Goal: Information Seeking & Learning: Learn about a topic

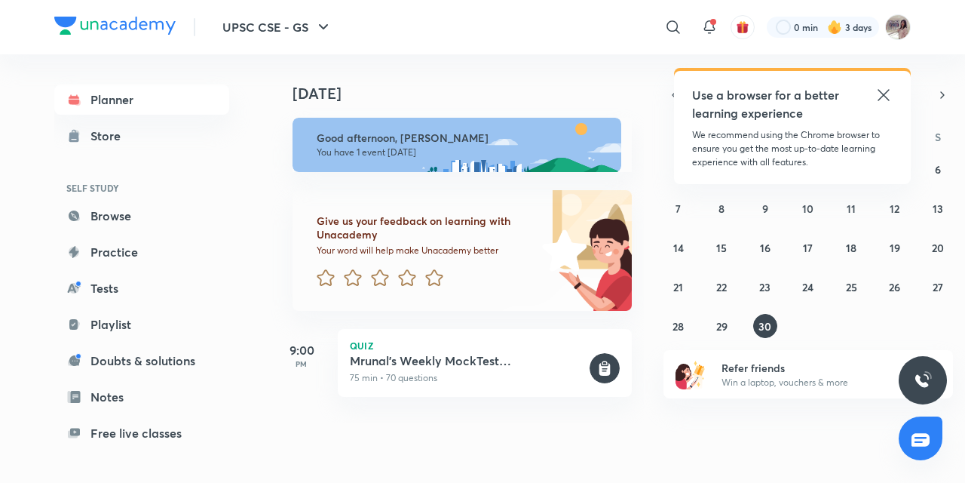
click at [879, 95] on icon at bounding box center [884, 95] width 18 height 18
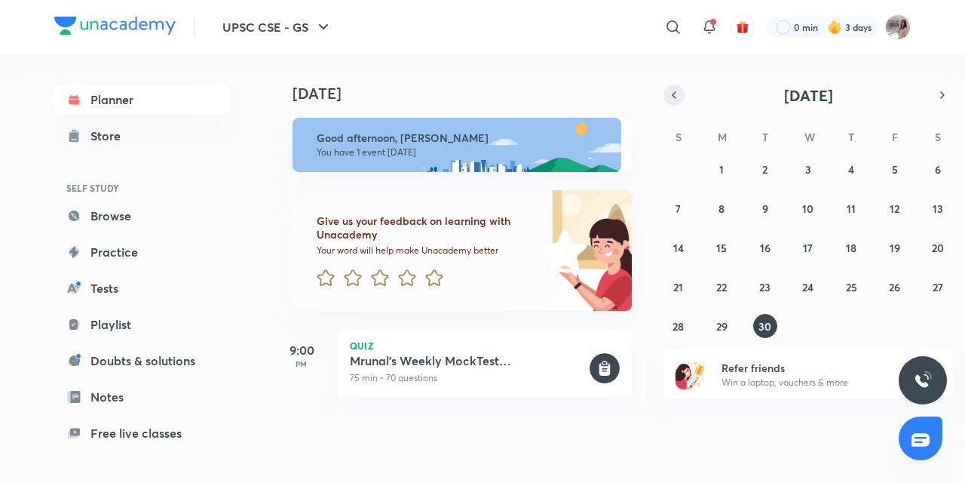
click at [676, 95] on icon "button" at bounding box center [674, 95] width 12 height 14
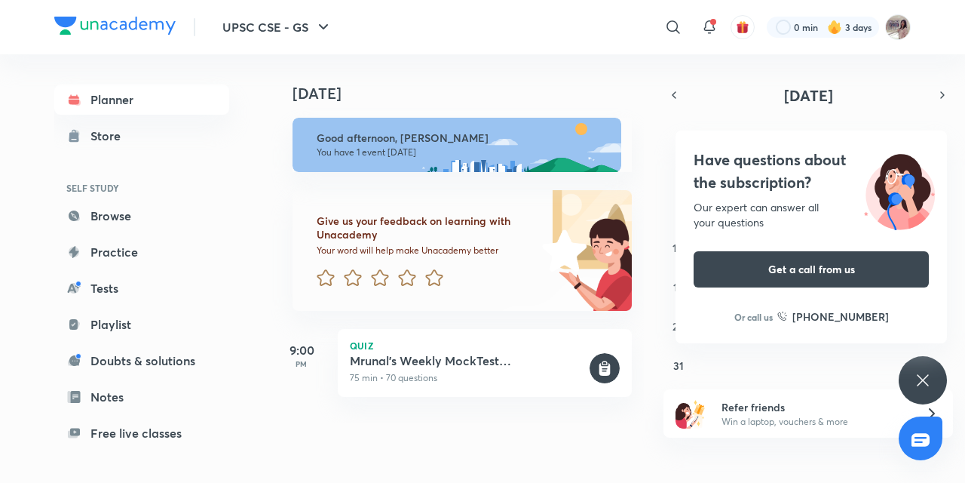
click at [919, 382] on icon at bounding box center [923, 380] width 18 height 18
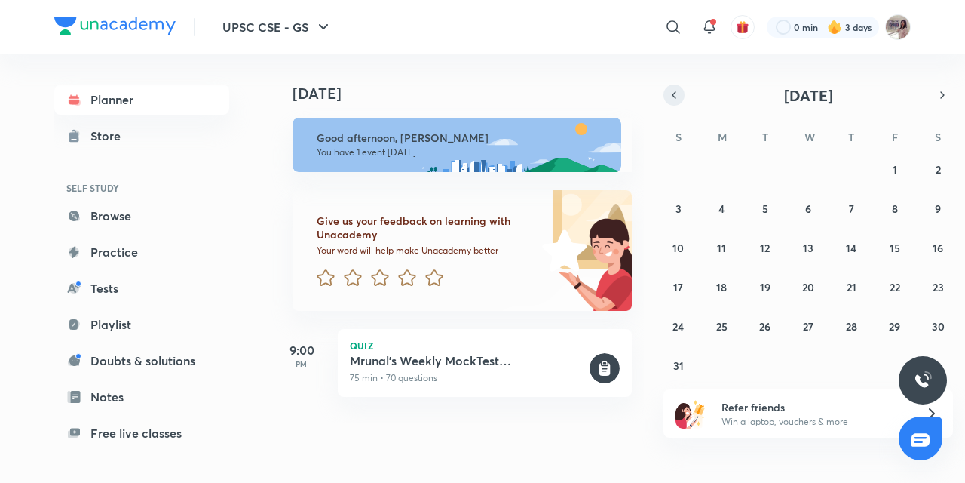
click at [677, 103] on button "button" at bounding box center [674, 94] width 21 height 21
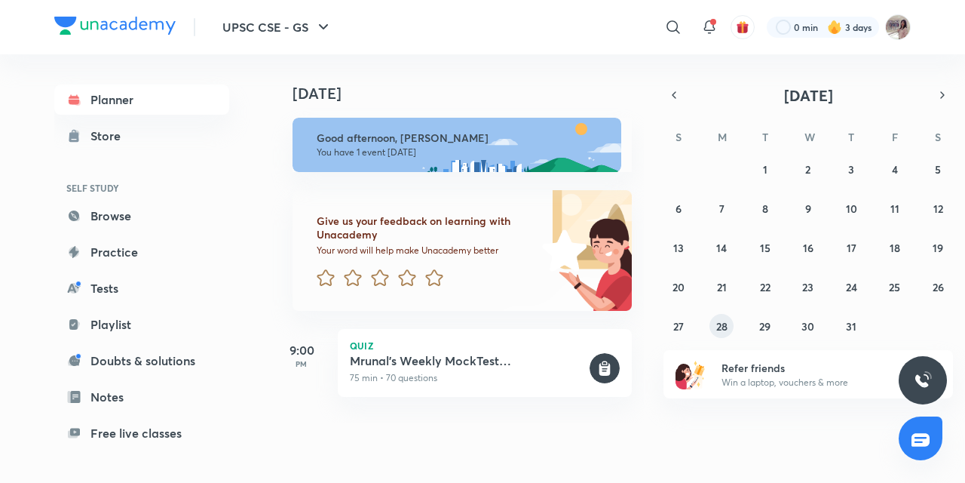
click at [721, 329] on abbr "28" at bounding box center [722, 326] width 11 height 14
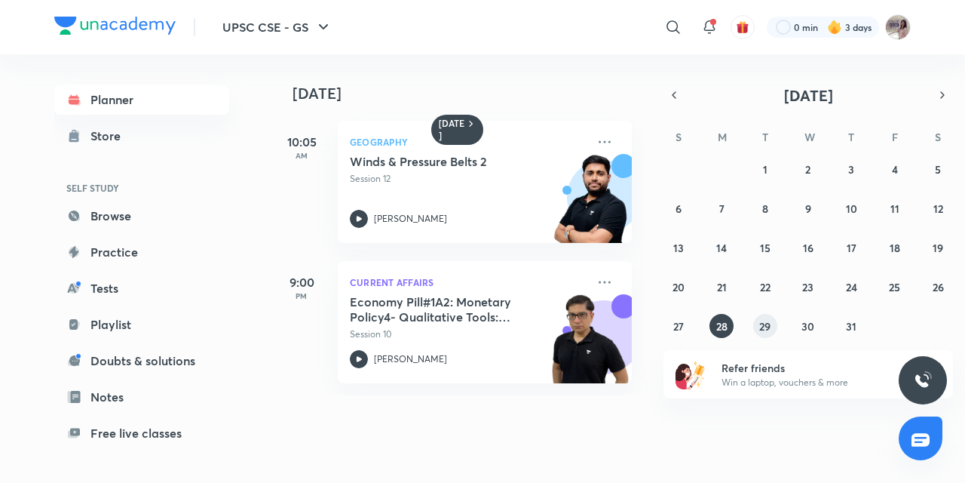
click at [766, 326] on abbr "29" at bounding box center [765, 326] width 11 height 14
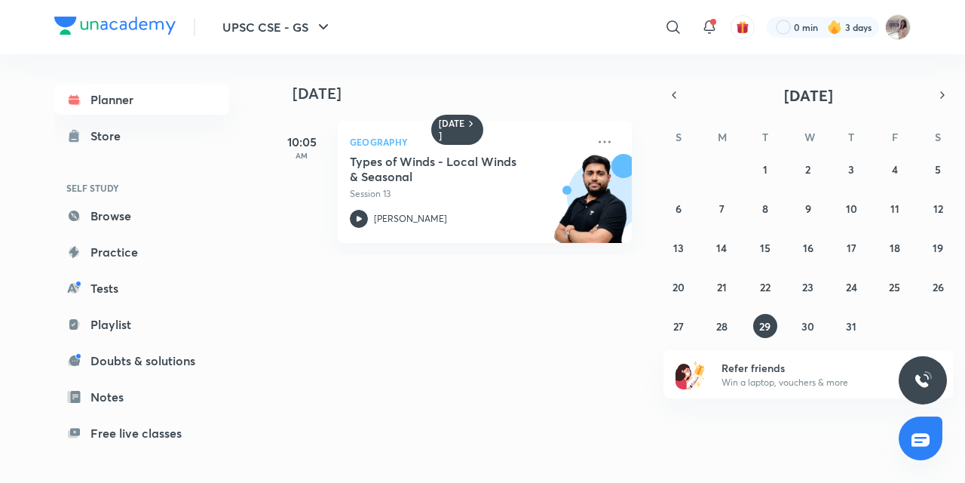
click at [821, 328] on div "29 30 1 2 3 4 5 6 7 8 9 10 11 12 13 14 15 16 17 18 19 20 21 22 23 24 25 26 27 2…" at bounding box center [809, 247] width 290 height 181
click at [806, 329] on abbr "30" at bounding box center [808, 326] width 13 height 14
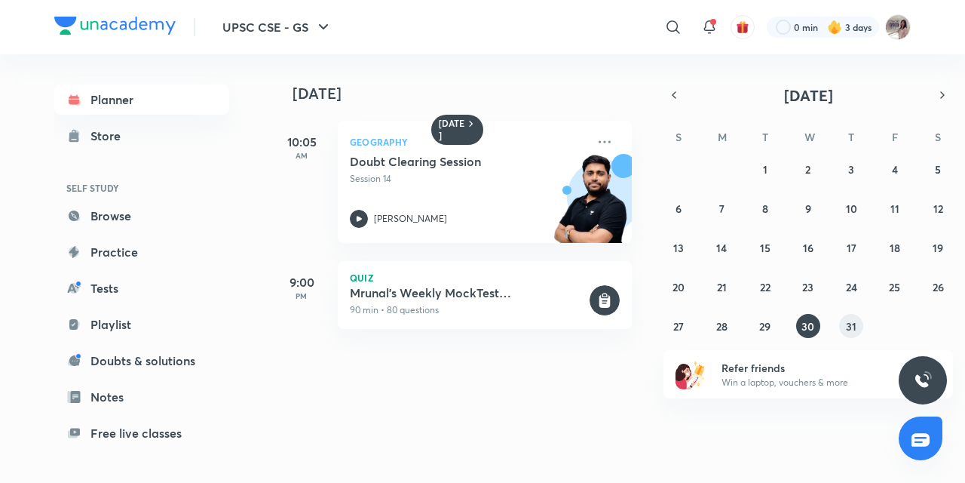
click at [855, 324] on abbr "31" at bounding box center [851, 326] width 11 height 14
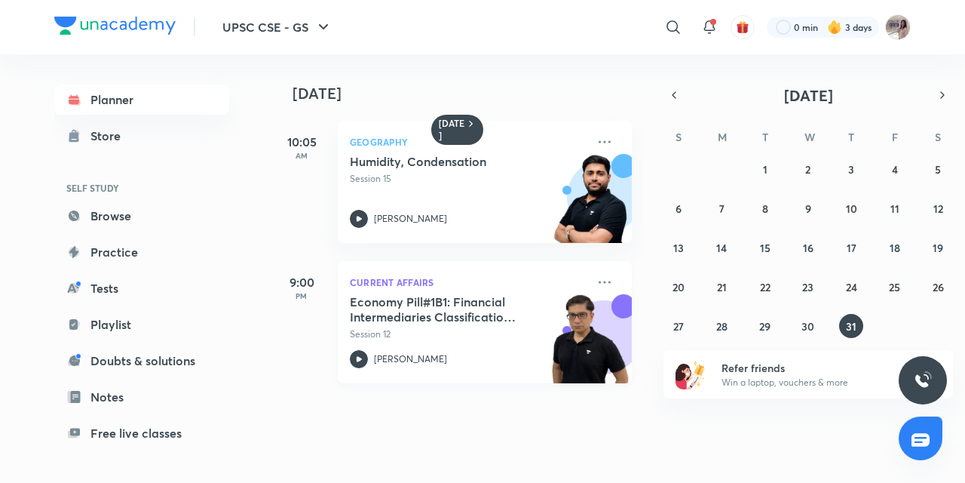
click at [387, 348] on div "Economy Pill#1B1: Financial Intermediaries Classification- Bank NBFCs Session 1…" at bounding box center [468, 331] width 237 height 74
